Goal: Information Seeking & Learning: Learn about a topic

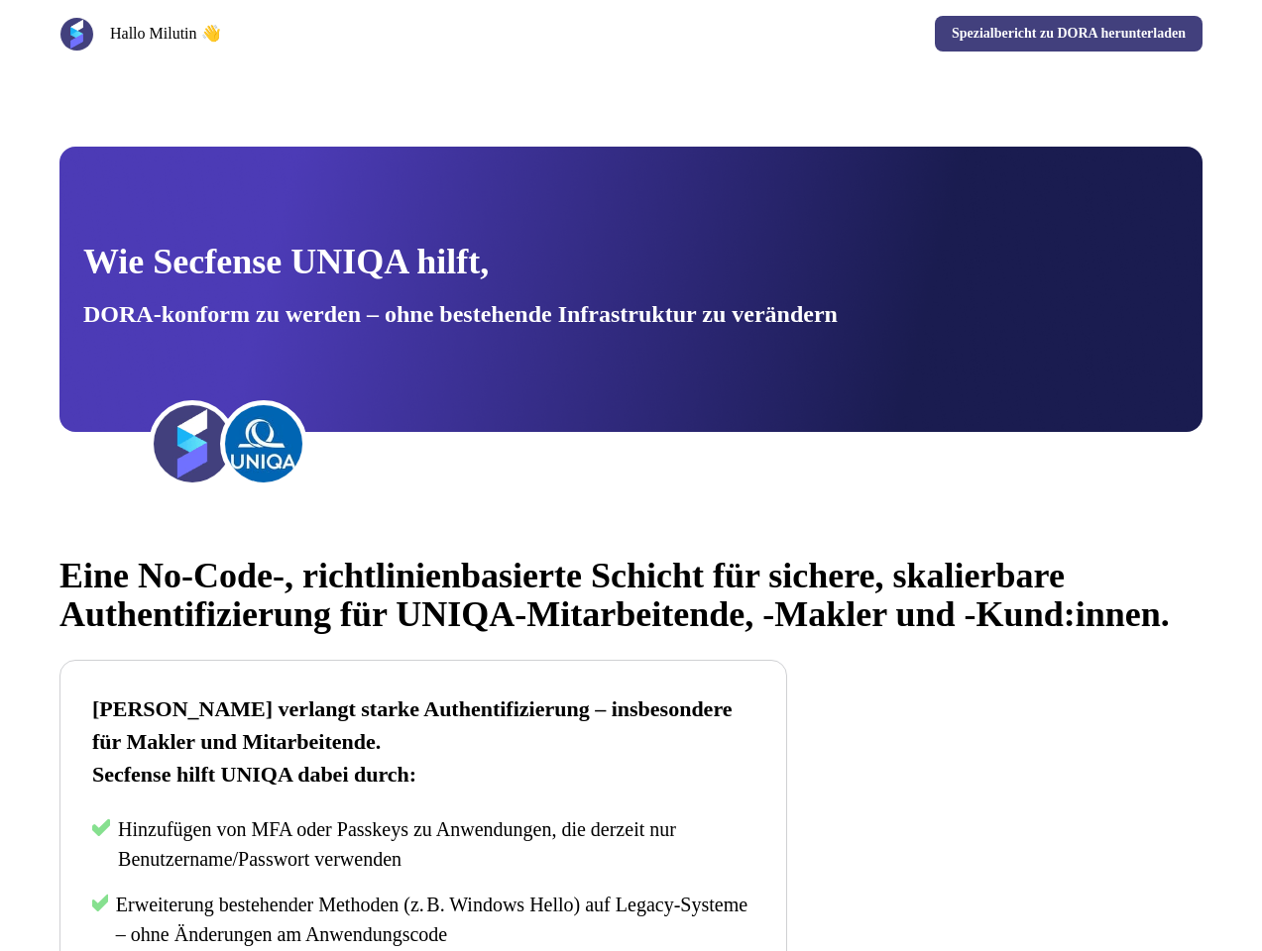
click at [630, 34] on div "[PERSON_NAME] 👋 Spezialbericht zu DORA herunterladen" at bounding box center [631, 33] width 1262 height 67
click at [341, 34] on div "Hallo Milutin 👋" at bounding box center [341, 34] width 564 height 35
click at [630, 289] on h2 "Wie Secfense UNIQA hilft, DORA-konform zu werden – ohne bestehende Infrastruktu…" at bounding box center [460, 289] width 754 height 101
click at [192, 444] on img at bounding box center [192, 443] width 79 height 79
click at [264, 444] on img at bounding box center [263, 443] width 79 height 79
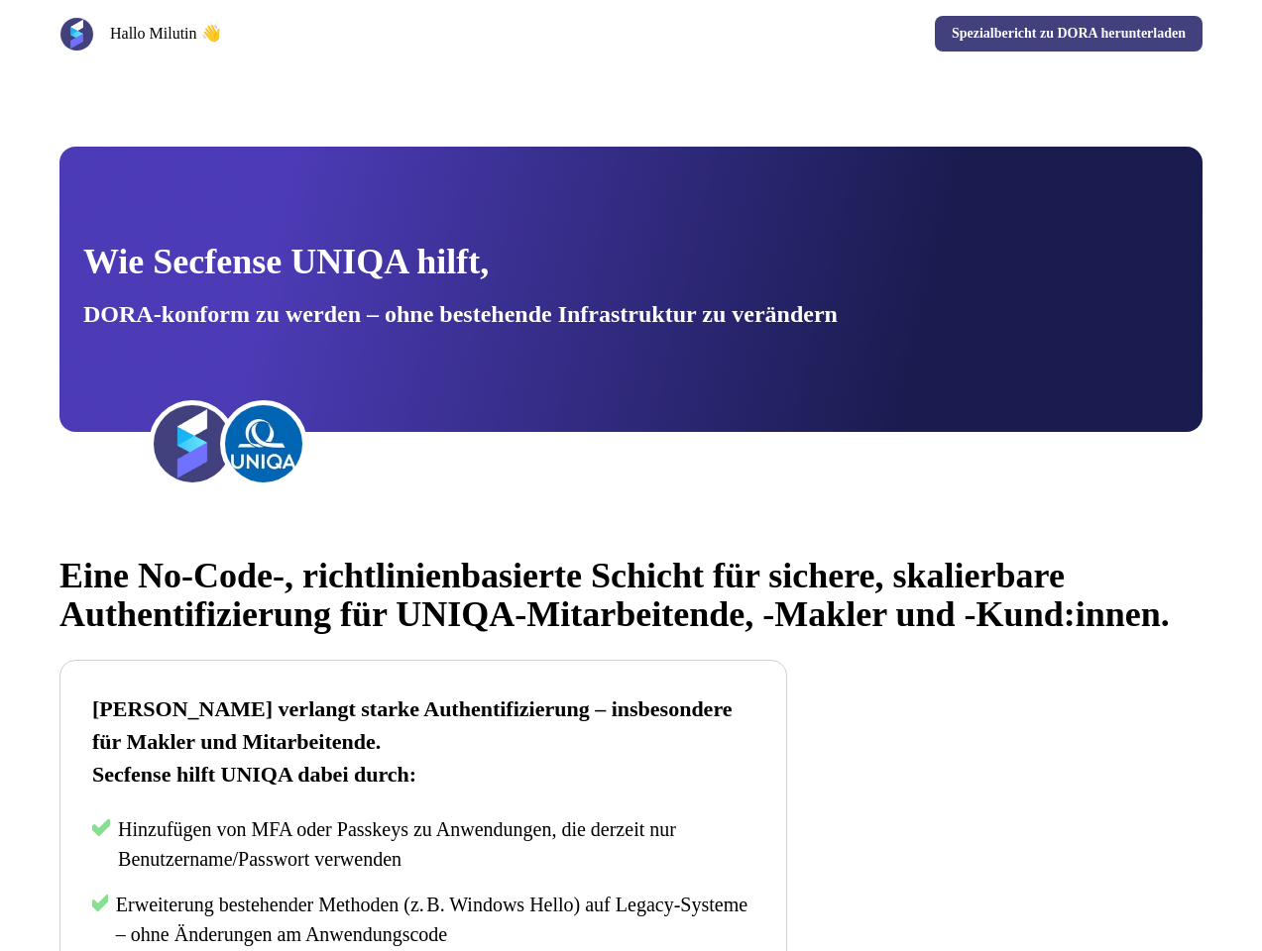
click at [630, 610] on span "Eine No-Code-, richtlinienbasierte Schicht für sichere, skalierbare Authentifiz…" at bounding box center [614, 595] width 1110 height 78
click at [423, 791] on p "Secfense hilft UNIQA dabei durch:" at bounding box center [423, 774] width 662 height 33
click at [423, 874] on p "Hinzufügen von MFA oder Passkeys zu Anwendungen, die derzeit nur Benutzername/P…" at bounding box center [436, 844] width 636 height 59
click at [423, 941] on span "Erweiterung bestehender Methoden (z. B. Windows Hello) auf Legacy-Systeme – ohn…" at bounding box center [431, 920] width 631 height 52
